Goal: Information Seeking & Learning: Learn about a topic

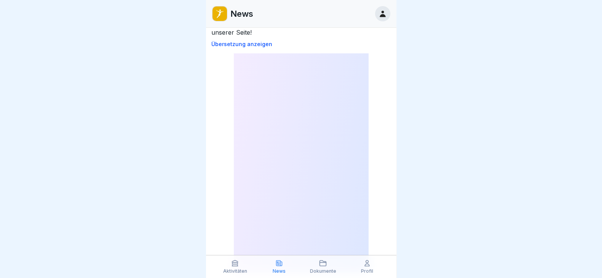
scroll to position [428, 0]
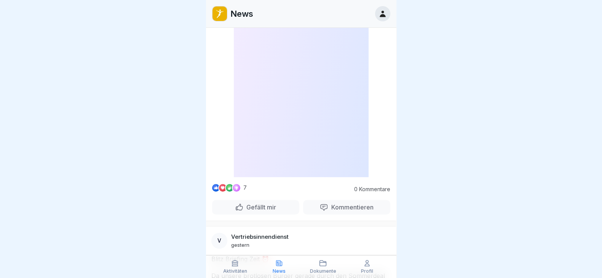
scroll to position [618, 0]
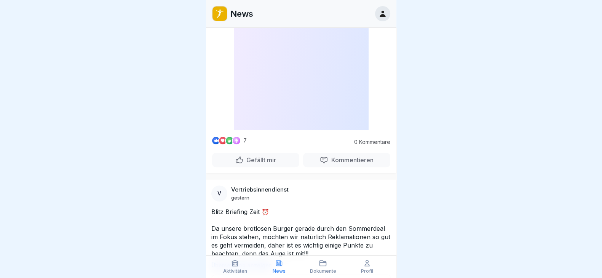
click at [417, 184] on div at bounding box center [301, 139] width 602 height 278
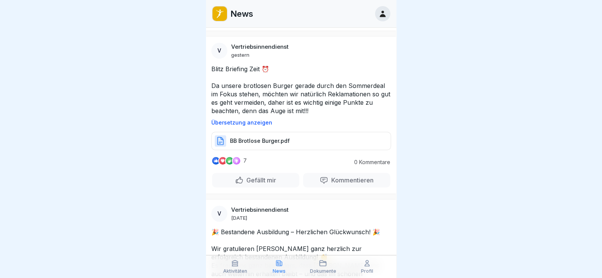
scroll to position [904, 0]
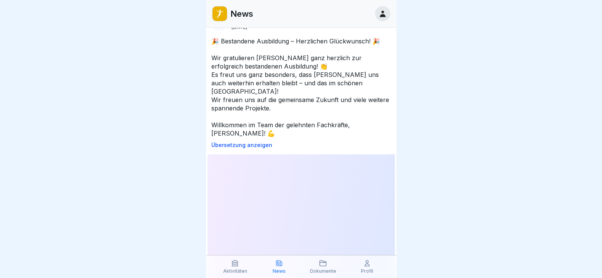
scroll to position [1094, 0]
